Goal: Information Seeking & Learning: Learn about a topic

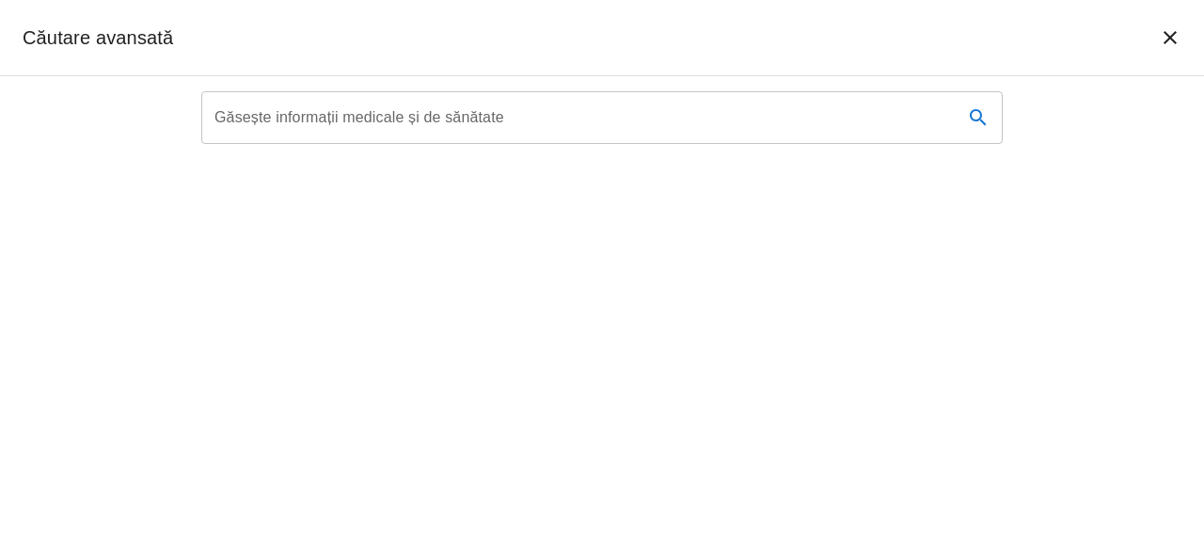
type textarea "oracocco"
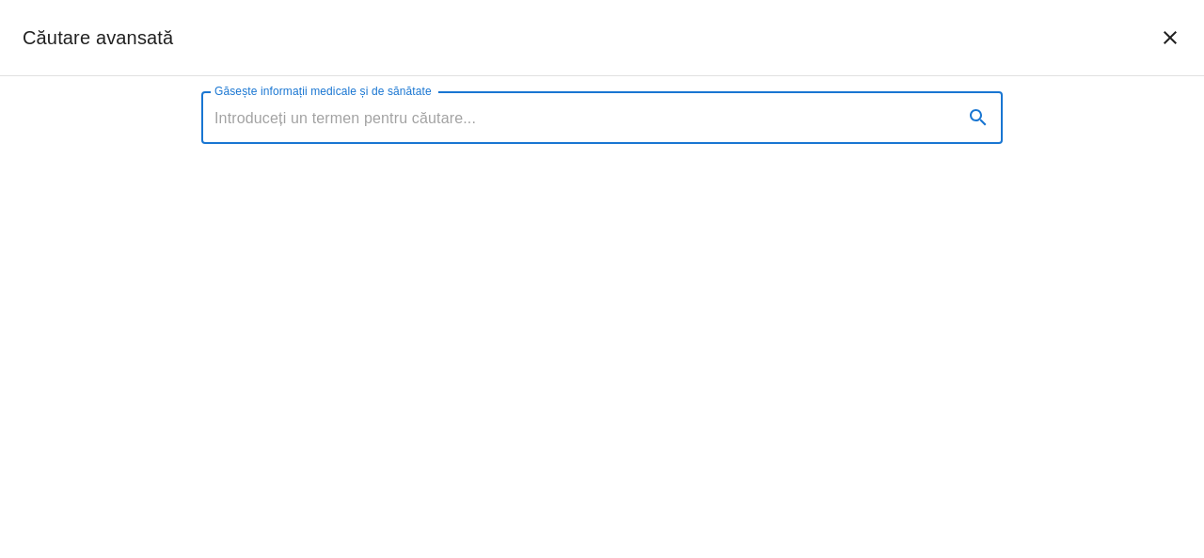
click at [825, 111] on input "Găsește informații medicale și de sănătate" at bounding box center [574, 117] width 747 height 53
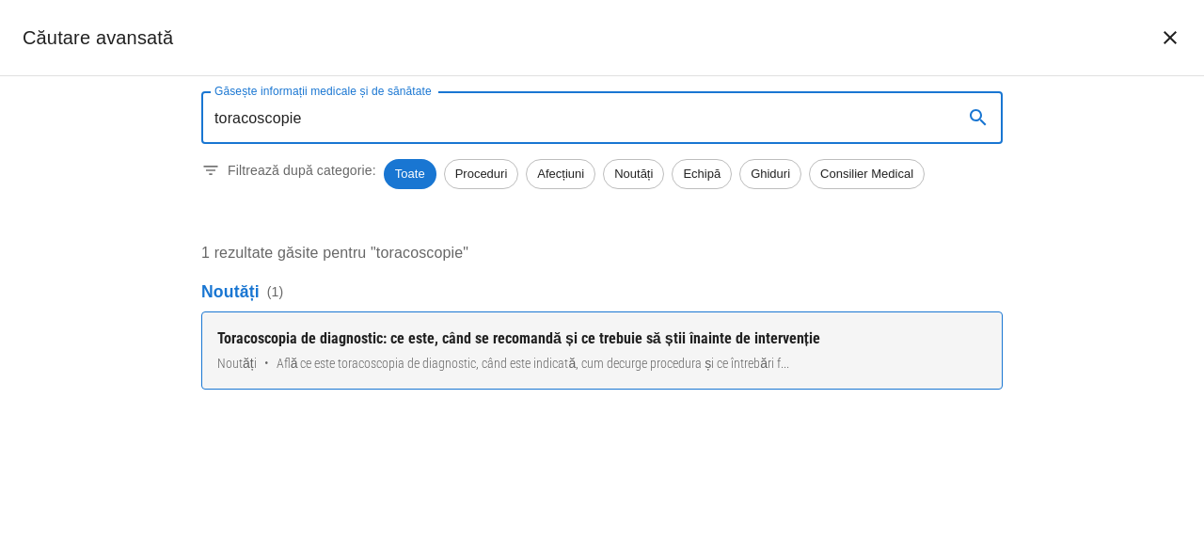
type input "toracoscopie"
click at [517, 334] on div "Toracoscopia de diagnostic: ce este, când se recomandă și ce trebuie să știi în…" at bounding box center [601, 338] width 769 height 23
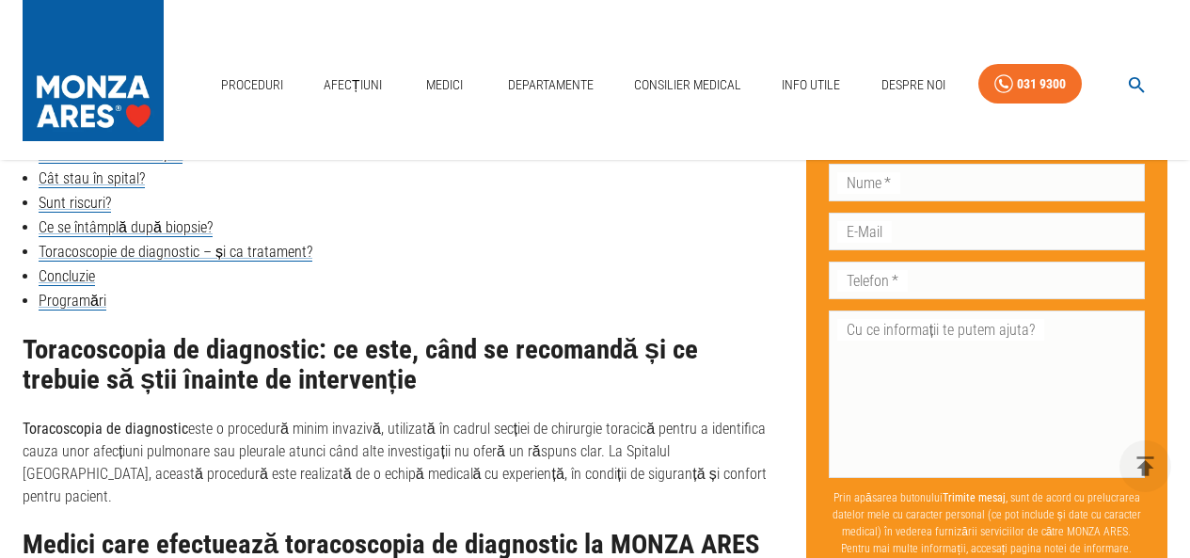
scroll to position [1035, 0]
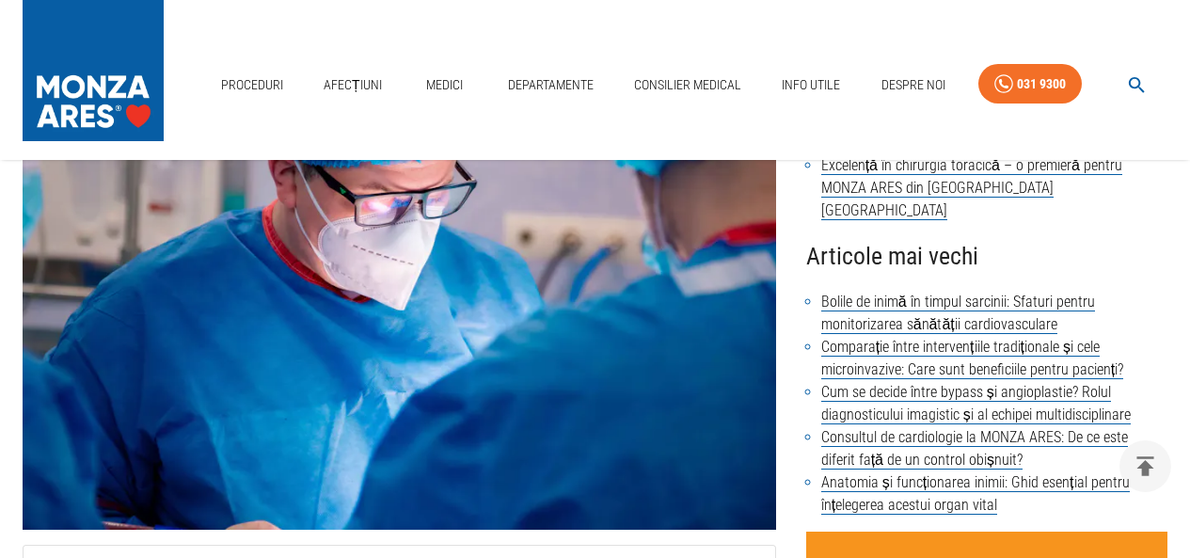
scroll to position [3718, 0]
